Goal: Find contact information: Find contact information

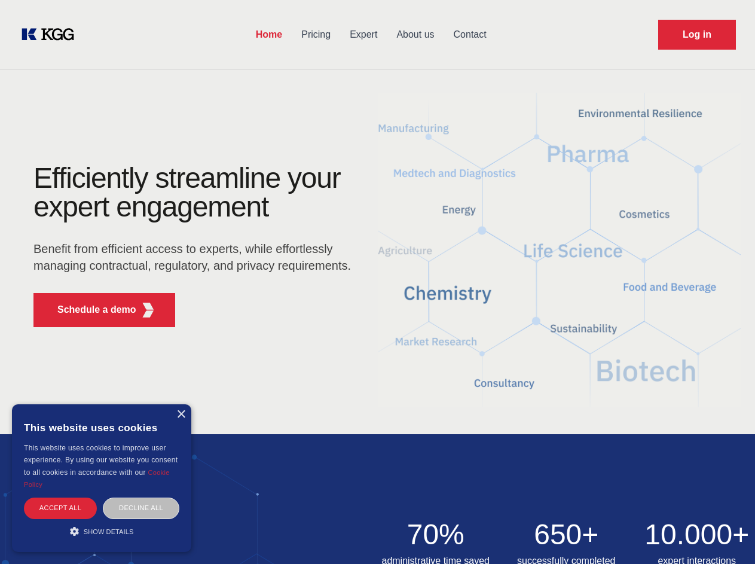
click at [377, 282] on div "Efficiently streamline your expert engagement Benefit from efficient access to …" at bounding box center [196, 250] width 364 height 173
click at [90, 310] on p "Schedule a demo" at bounding box center [96, 310] width 79 height 14
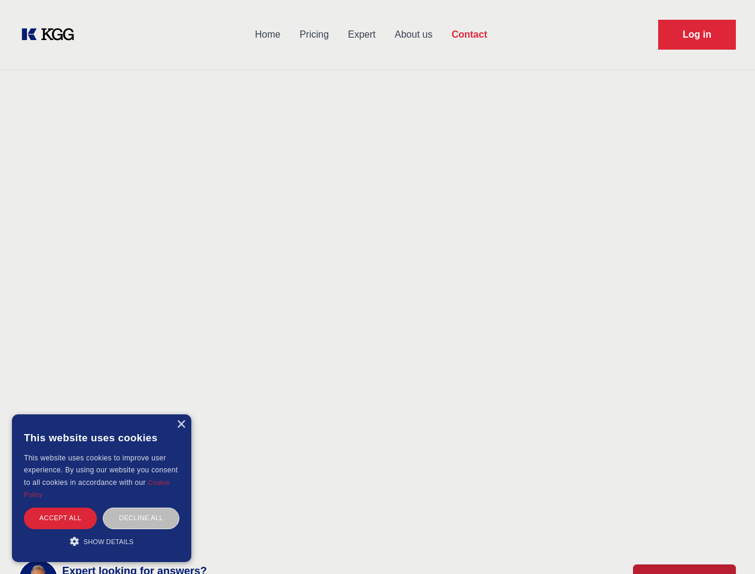
click at [181, 414] on div "× This website uses cookies This website uses cookies to improve user experienc…" at bounding box center [101, 488] width 179 height 148
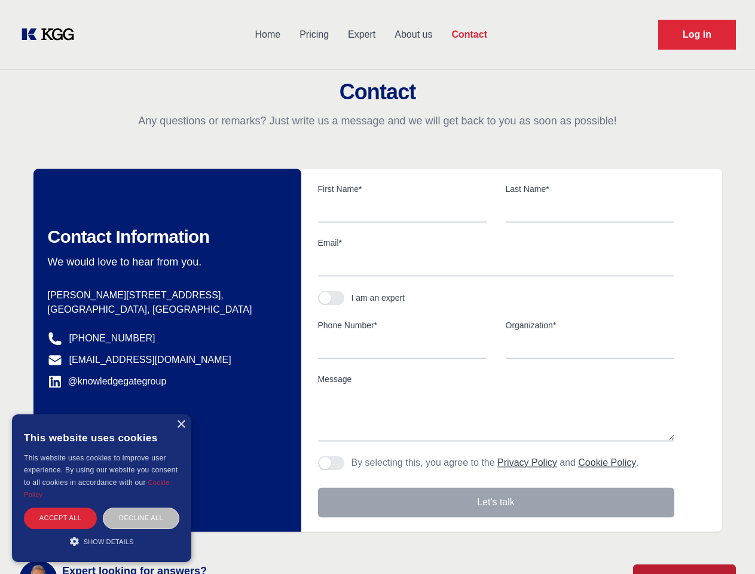
click at [60, 508] on div "Accept all" at bounding box center [60, 518] width 73 height 21
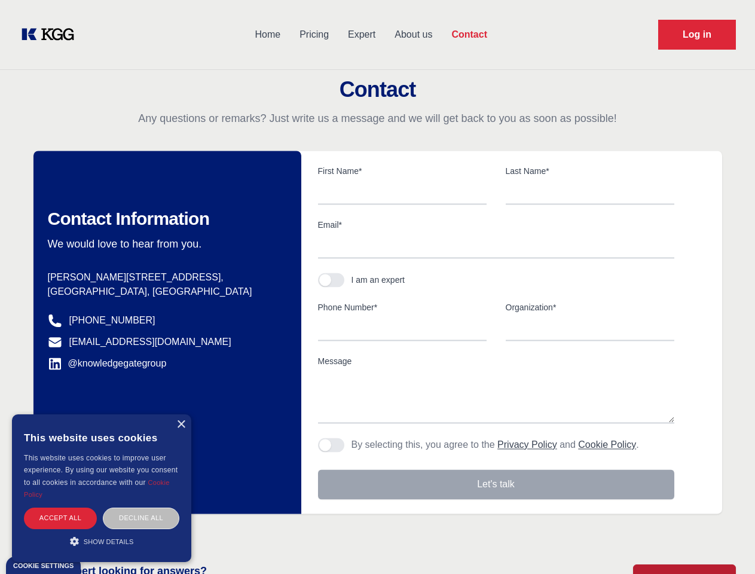
click at [141, 508] on div "Contact Information We would love to hear from you. Postal address Hannemanns A…" at bounding box center [167, 332] width 268 height 363
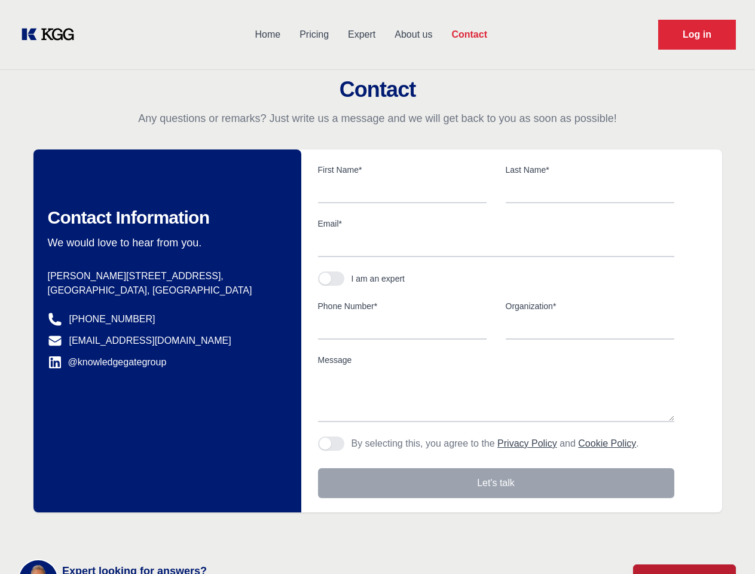
click at [102, 531] on main "Contact Any questions or remarks? Just write us a message and we will get back …" at bounding box center [377, 311] width 755 height 622
